Goal: Information Seeking & Learning: Learn about a topic

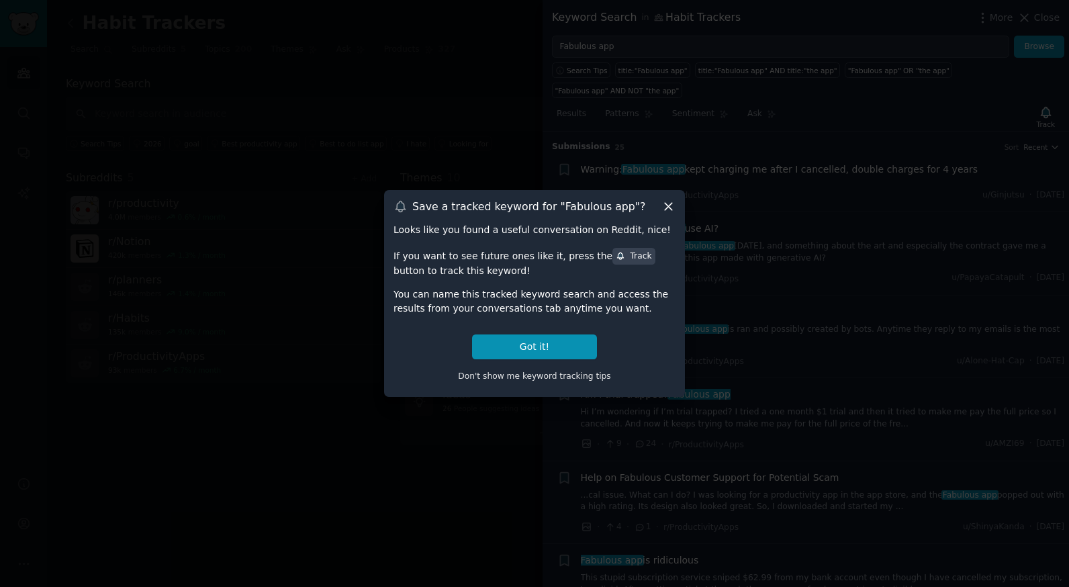
scroll to position [549, 0]
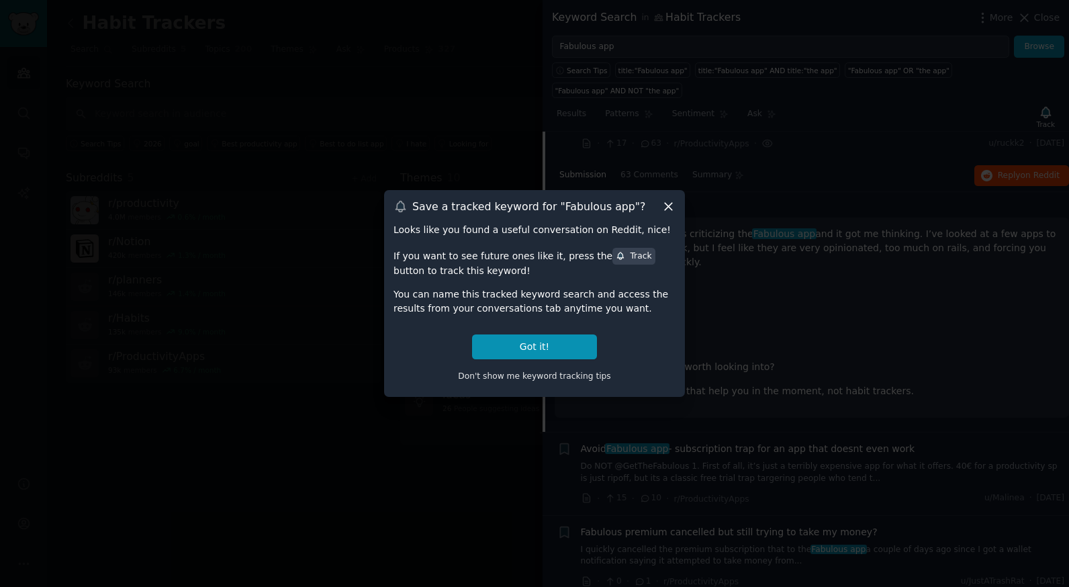
click at [664, 201] on icon at bounding box center [669, 206] width 14 height 14
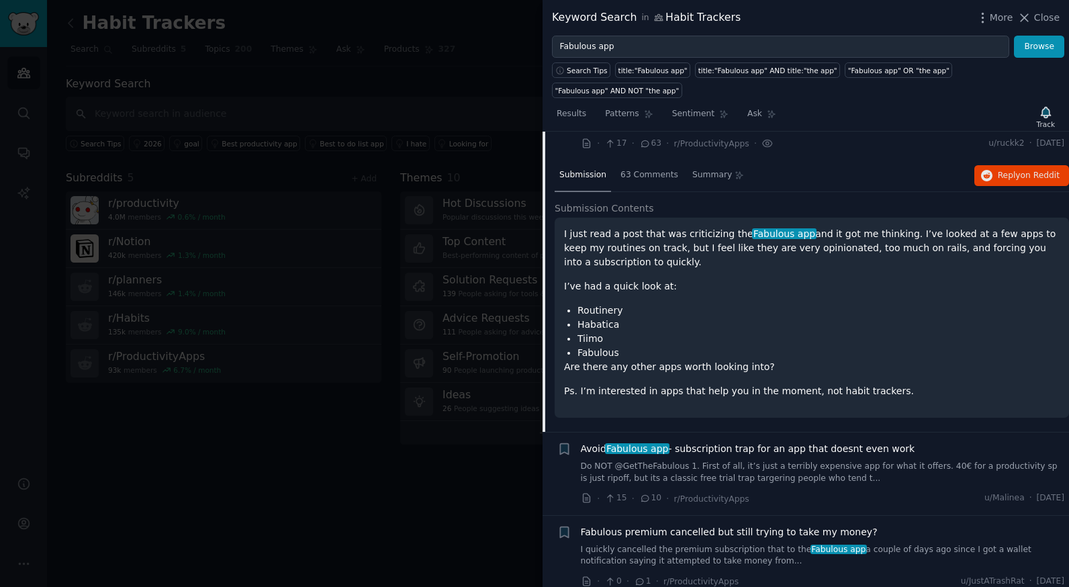
click at [305, 41] on div at bounding box center [534, 293] width 1069 height 587
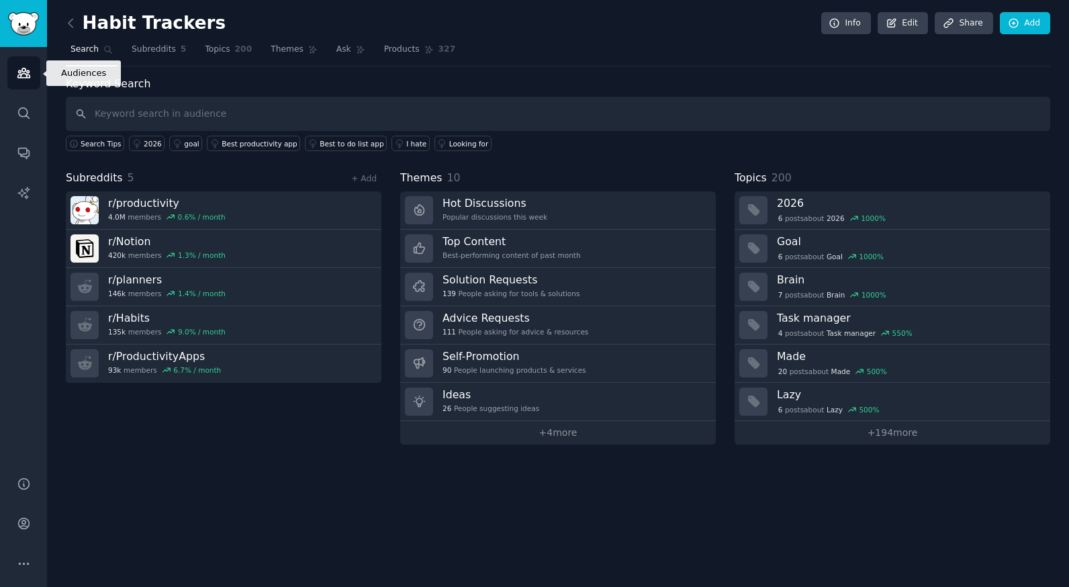
click at [26, 66] on icon "Sidebar" at bounding box center [24, 73] width 14 height 14
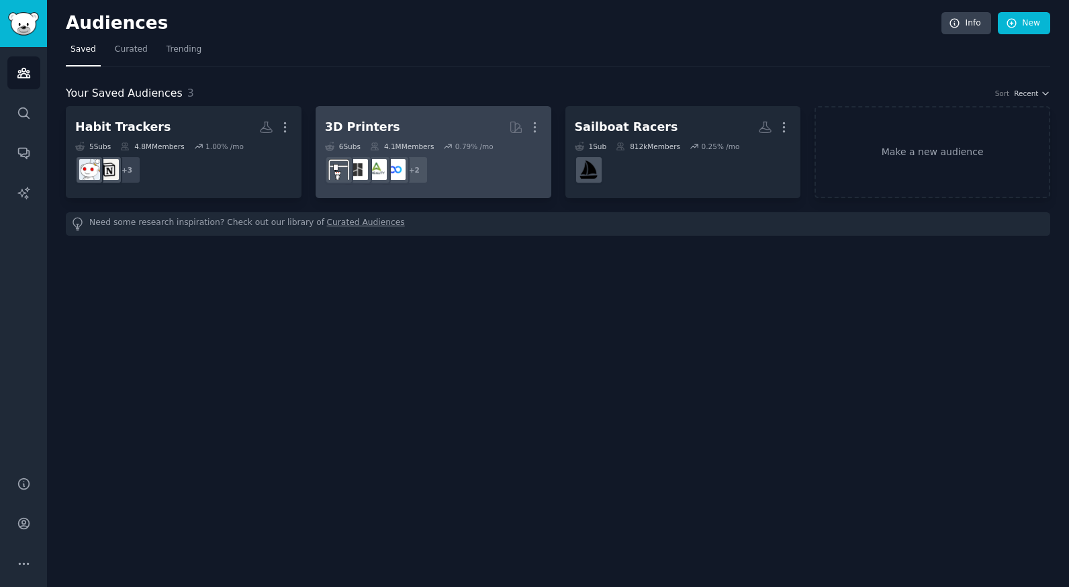
click at [451, 153] on dd "r/3dprinter, r/functionalprint + 2" at bounding box center [433, 170] width 217 height 38
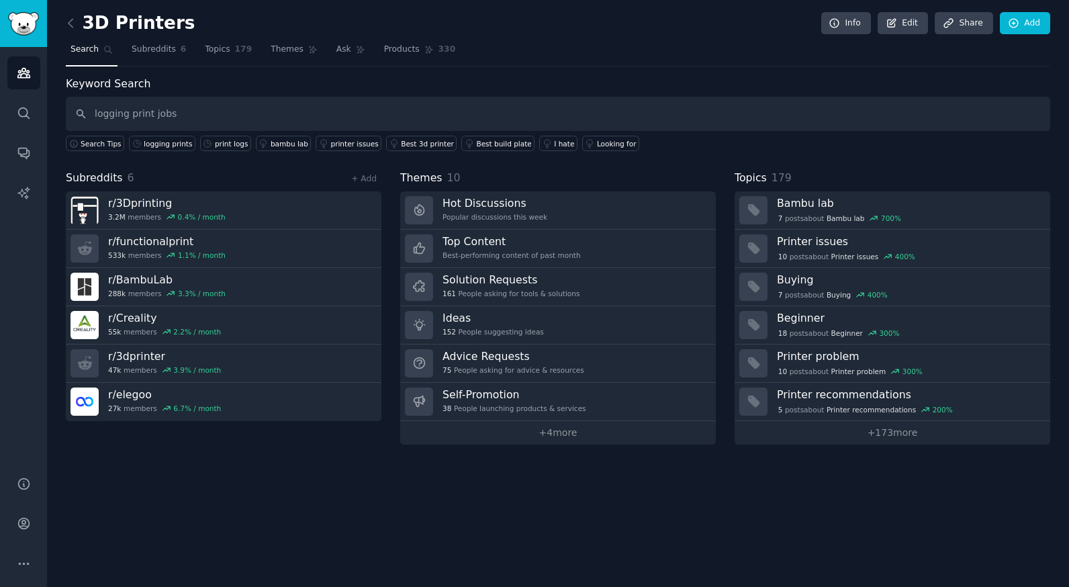
type input "logging print jobs"
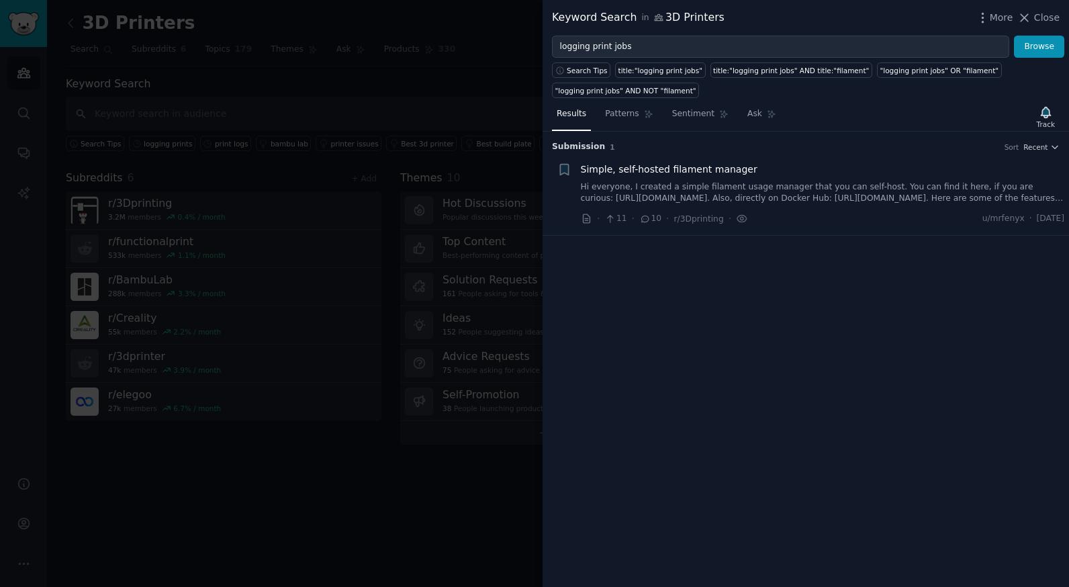
click at [242, 478] on div at bounding box center [534, 293] width 1069 height 587
